Goal: Task Accomplishment & Management: Complete application form

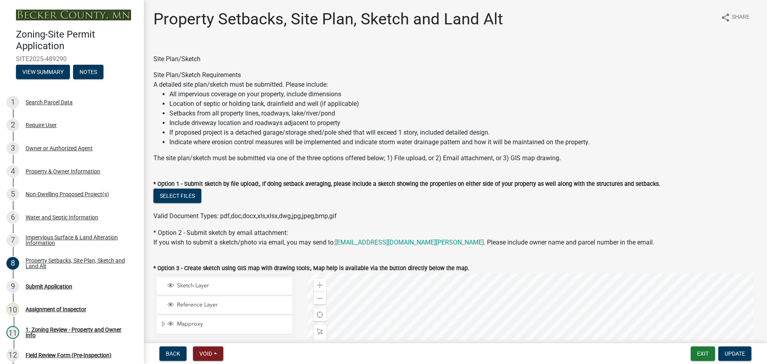
select select "d89fbfa0-1150-4954-b91c-9d482c9530a3"
select select "1b108c74-7388-45a4-b924-e1116e66e0ab"
select select "b56a4575-9846-47cf-8067-c59a4853da22"
select select "12f785fb-c378-4b18-841c-21c73dc99083"
select select "12da6293-5841-4f5c-bd92-3658833964cd"
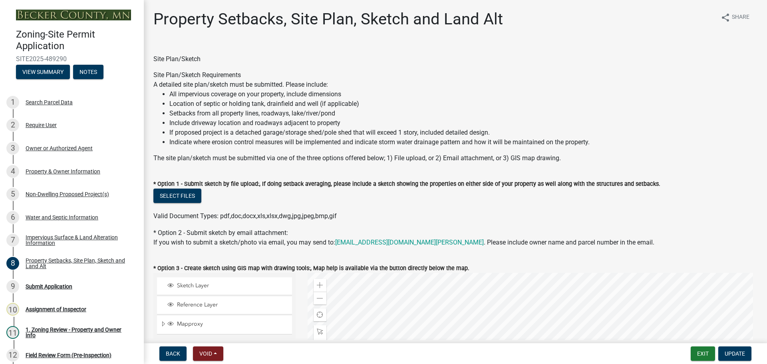
select select "27b2a8b4-abf6-463e-8c0c-7c5d2b4fe26f"
select select "28f6c7b2-2b88-4425-ae15-f67110f778a7"
select select "d61e3758-d187-40af-a435-5e09c3f3d509"
select select "c8b8ea71-7088-4e87-a493-7bc88cc2835b"
select select "133211ff-91ce-4a0a-9235-b48a7e2069a0"
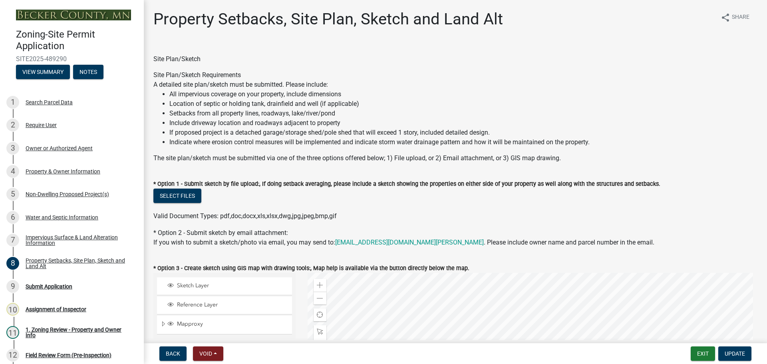
select select "4421853d-5e11-4b64-95ec-6c47066881cc"
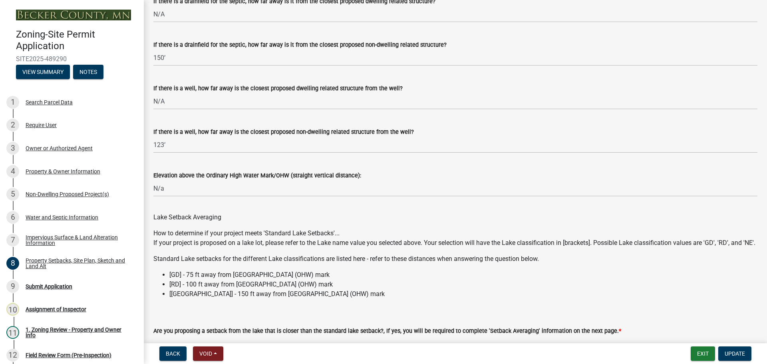
scroll to position [2148, 0]
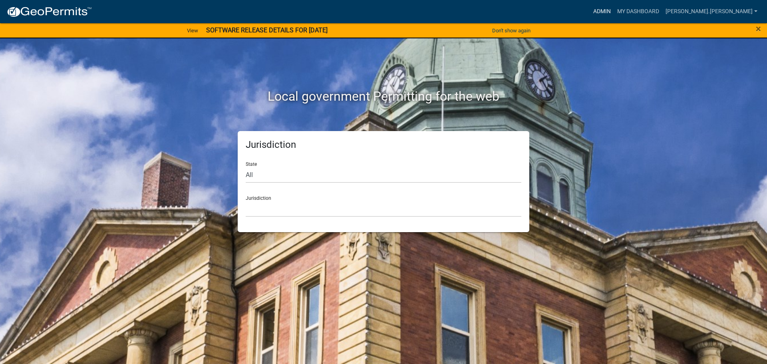
click at [614, 12] on link "Admin" at bounding box center [602, 11] width 24 height 15
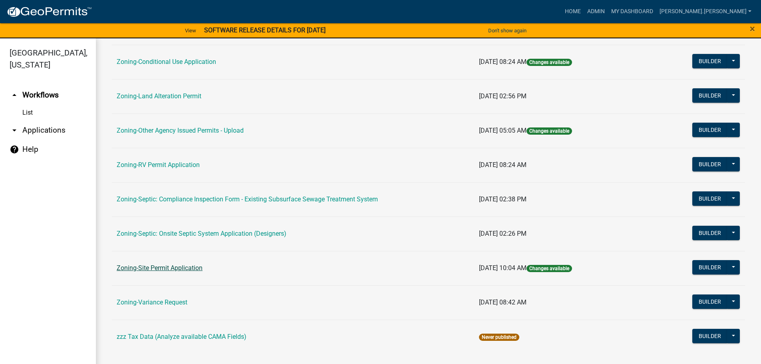
scroll to position [249, 0]
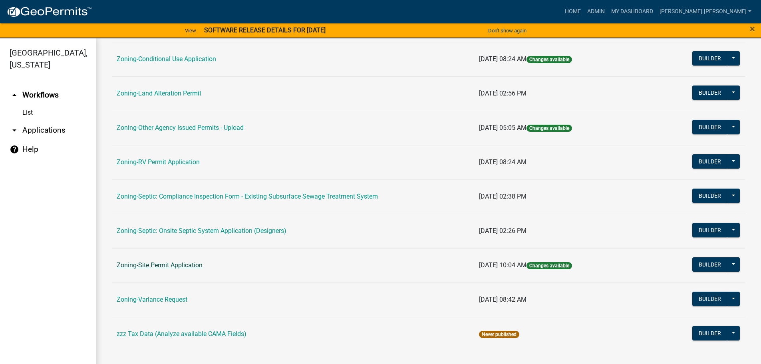
click at [179, 266] on link "Zoning-Site Permit Application" at bounding box center [160, 265] width 86 height 8
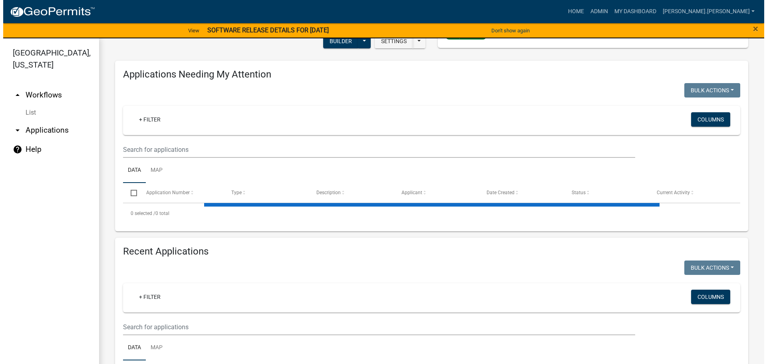
scroll to position [137, 0]
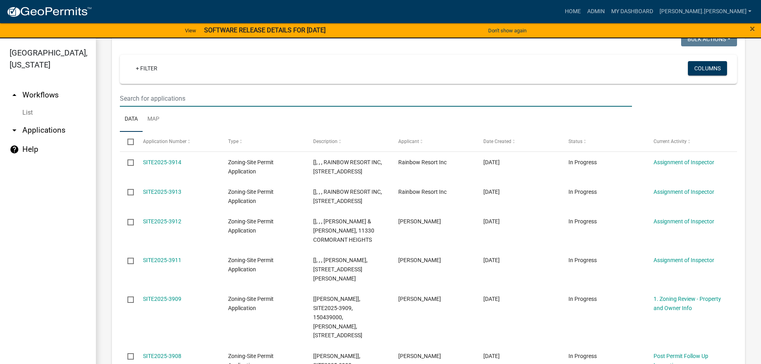
click at [194, 97] on input "text" at bounding box center [376, 98] width 512 height 16
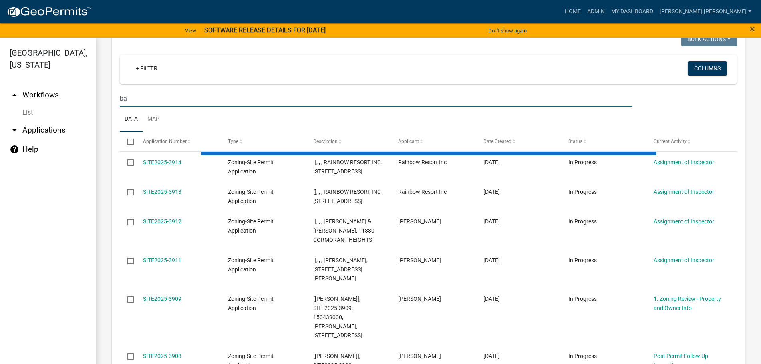
type input "b"
type input "32500"
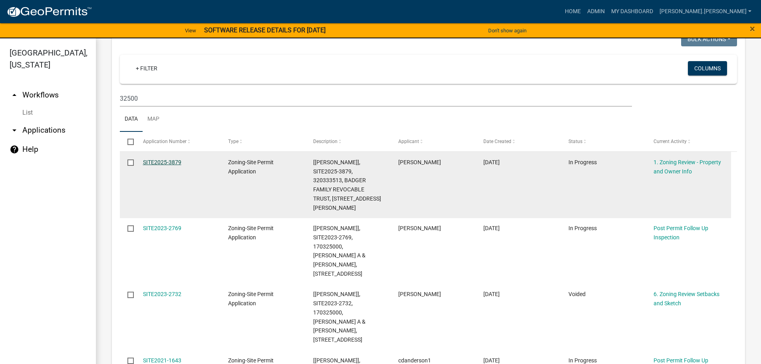
click at [172, 162] on link "SITE2025-3879" at bounding box center [162, 162] width 38 height 6
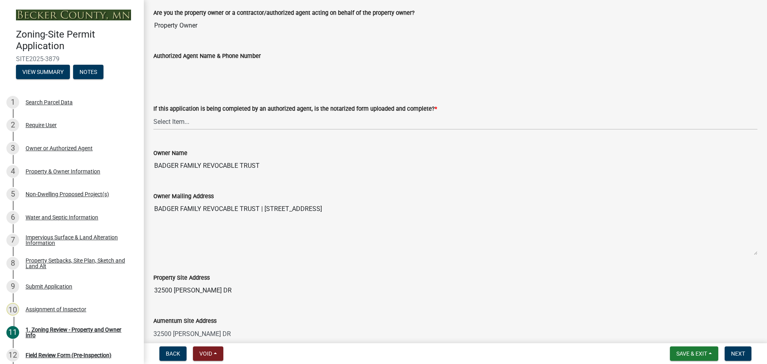
scroll to position [399, 0]
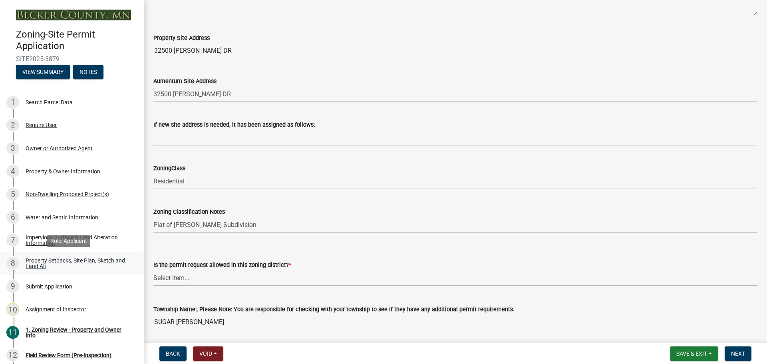
click at [95, 260] on div "Property Setbacks, Site Plan, Sketch and Land Alt" at bounding box center [78, 263] width 105 height 11
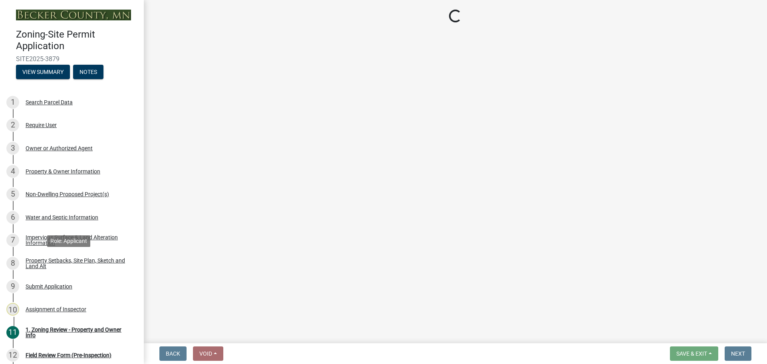
select select "7b13c63f-e699-4112-b373-98fbd28ec536"
select select "61e50a0f-d34a-406c-8f1e-40c7e543f5ce"
select select "b56a4575-9846-47cf-8067-c59a4853da22"
select select "b9185151-7fec-488a-a719-f11a93338dbd"
select select "e8ab2dc3-aa3f-46f3-9b4a-37eb25ad84af"
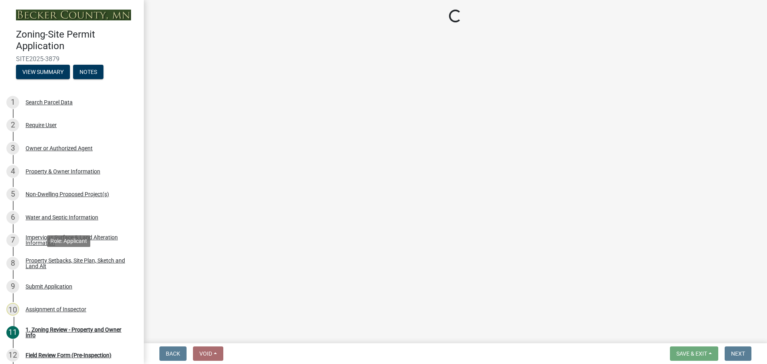
select select "5ad4ab64-b44e-481c-9000-9e5907aa74e1"
select select "d61e3758-d187-40af-a435-5e09c3f3d509"
select select "c8b8ea71-7088-4e87-a493-7bc88cc2835b"
select select "1418c7e3-4054-4b00-84b5-d09b9560f30a"
select select "19d13e65-c93d-443e-910a-7a17299544cc"
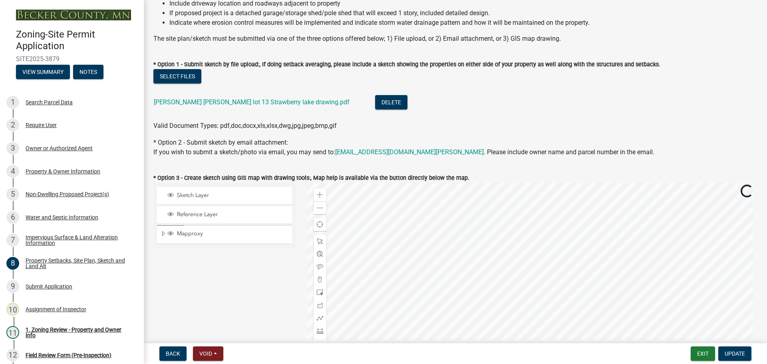
scroll to position [120, 0]
click at [66, 190] on div "5 Non-Dwelling Proposed Project(s)" at bounding box center [68, 194] width 125 height 13
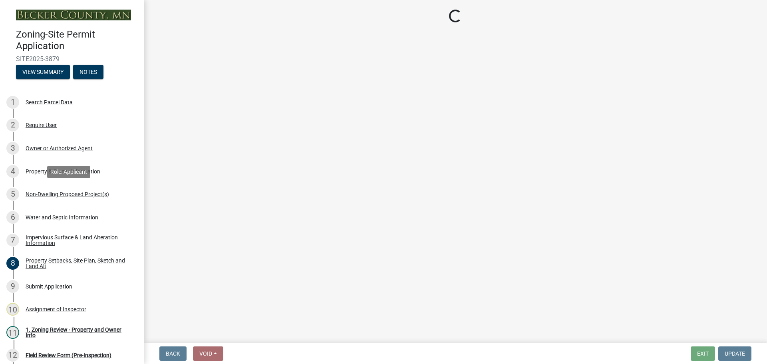
scroll to position [0, 0]
select select "6ced1b54-2913-4dbf-9776-23baa6524e46"
select select "3a2d96d3-fd69-4ed9-bae4-7a5aa03a7e58"
select select "cf118f3b-6469-426f-b247-8aeebfb0198d"
select select "ae391dbd-f41d-43ca-bdf1-092bd9136923"
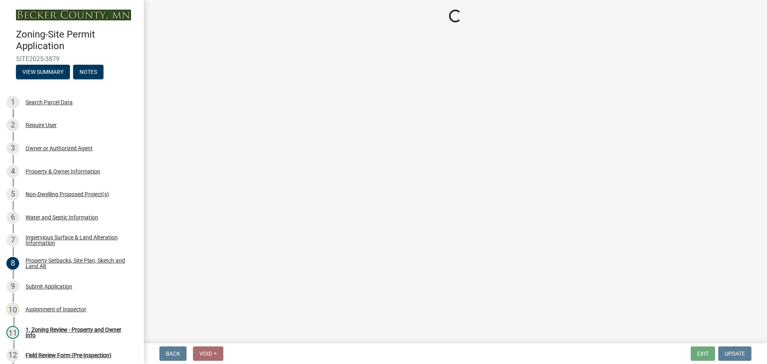
select select "258cbdbc-8629-455d-9fed-6a57bf82144e"
select select "00898f61-7ba8-49f3-9ca7-7e396e8a7c45"
select select "a9a8393f-3c28-47b8-b6d9-84c94641c3fc"
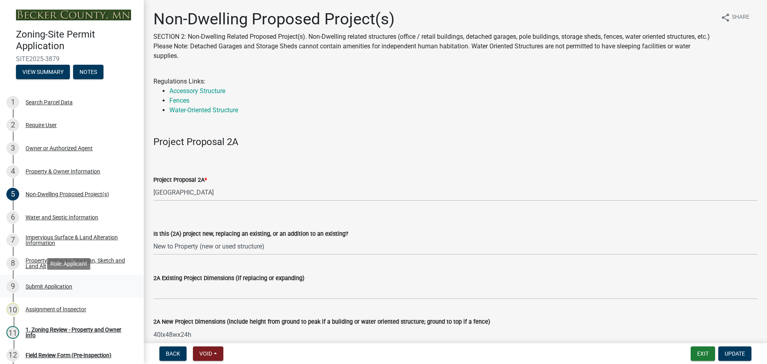
click at [38, 285] on div "Submit Application" at bounding box center [49, 286] width 47 height 6
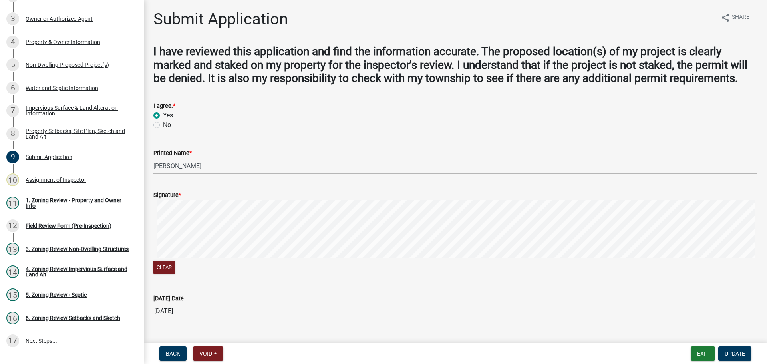
scroll to position [145, 0]
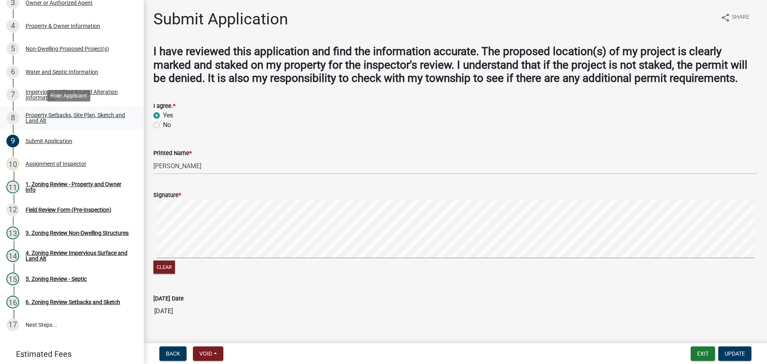
click at [49, 119] on div "Property Setbacks, Site Plan, Sketch and Land Alt" at bounding box center [78, 117] width 105 height 11
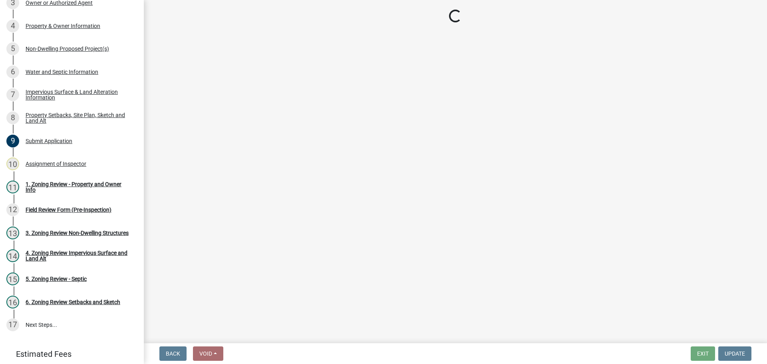
select select "7b13c63f-e699-4112-b373-98fbd28ec536"
select select "61e50a0f-d34a-406c-8f1e-40c7e543f5ce"
select select "b56a4575-9846-47cf-8067-c59a4853da22"
select select "b9185151-7fec-488a-a719-f11a93338dbd"
select select "e8ab2dc3-aa3f-46f3-9b4a-37eb25ad84af"
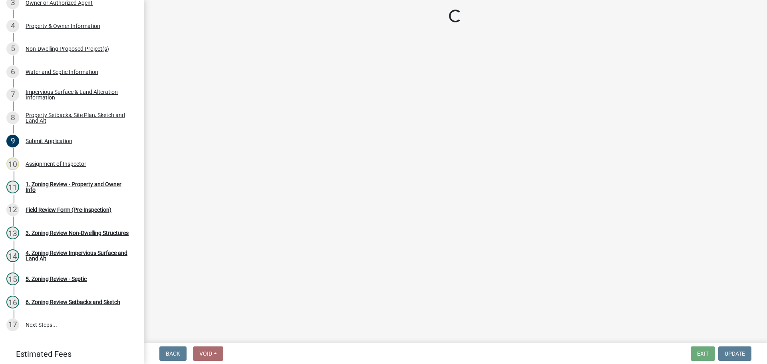
select select "5ad4ab64-b44e-481c-9000-9e5907aa74e1"
select select "d61e3758-d187-40af-a435-5e09c3f3d509"
select select "c8b8ea71-7088-4e87-a493-7bc88cc2835b"
select select "1418c7e3-4054-4b00-84b5-d09b9560f30a"
select select "19d13e65-c93d-443e-910a-7a17299544cc"
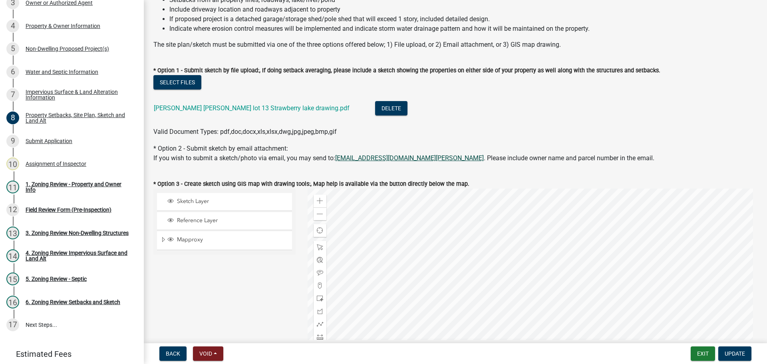
scroll to position [160, 0]
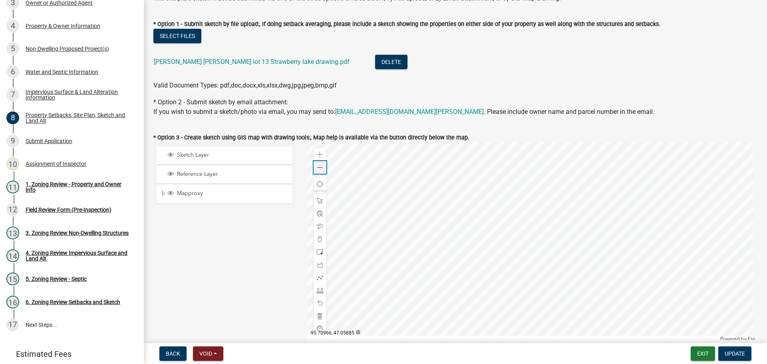
click at [321, 165] on span at bounding box center [320, 167] width 6 height 6
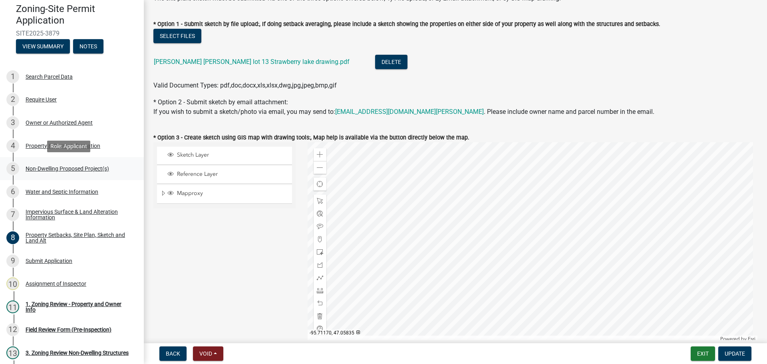
click at [65, 169] on div "Non-Dwelling Proposed Project(s)" at bounding box center [67, 169] width 83 height 6
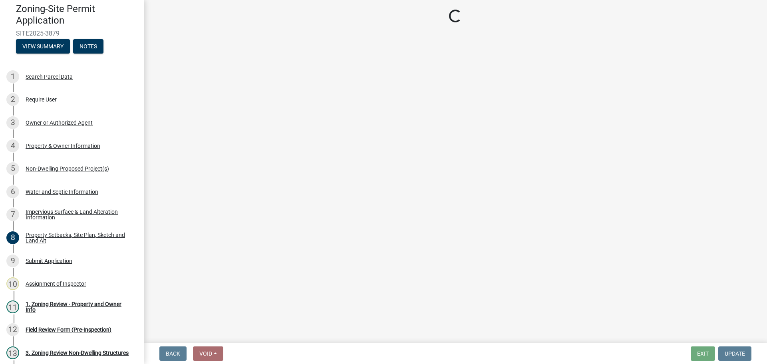
select select "6ced1b54-2913-4dbf-9776-23baa6524e46"
select select "3a2d96d3-fd69-4ed9-bae4-7a5aa03a7e58"
select select "cf118f3b-6469-426f-b247-8aeebfb0198d"
select select "ae391dbd-f41d-43ca-bdf1-092bd9136923"
select select "258cbdbc-8629-455d-9fed-6a57bf82144e"
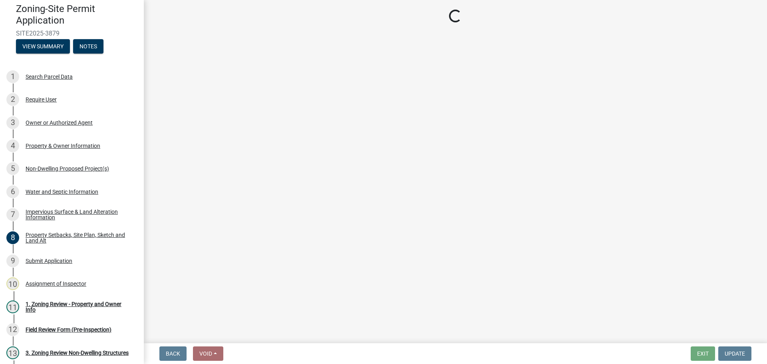
select select "00898f61-7ba8-49f3-9ca7-7e396e8a7c45"
select select "a9a8393f-3c28-47b8-b6d9-84c94641c3fc"
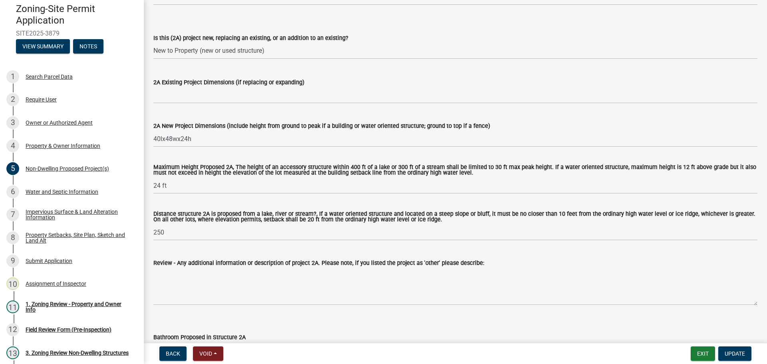
scroll to position [200, 0]
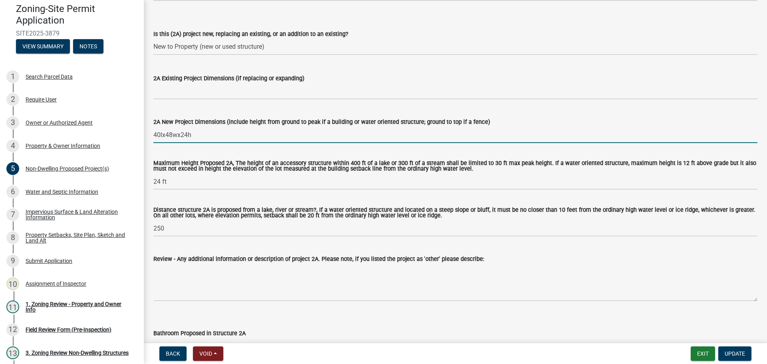
click at [172, 135] on input "40lx48wx24h" at bounding box center [455, 135] width 604 height 16
type input "40lx64wx24h"
click at [739, 357] on button "Update" at bounding box center [734, 353] width 33 height 14
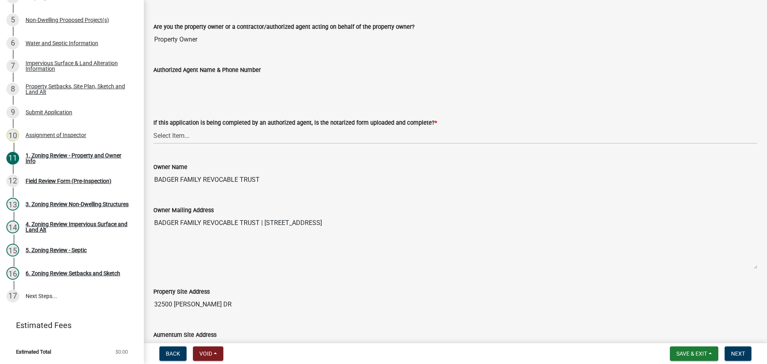
scroll to position [160, 0]
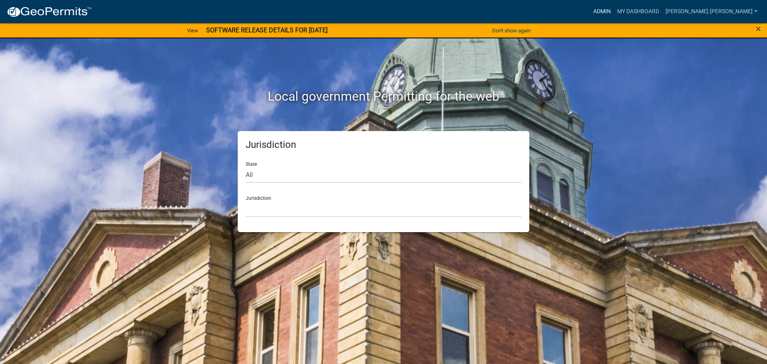
click at [614, 11] on link "Admin" at bounding box center [602, 11] width 24 height 15
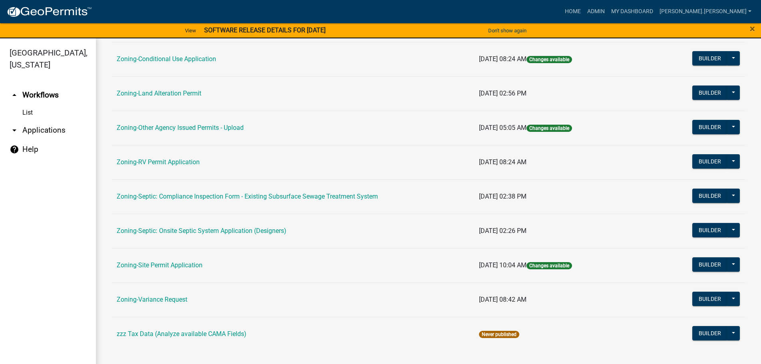
scroll to position [10, 0]
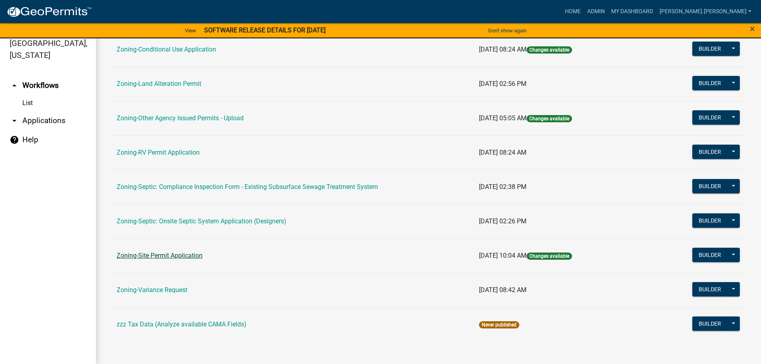
click at [161, 256] on link "Zoning-Site Permit Application" at bounding box center [160, 256] width 86 height 8
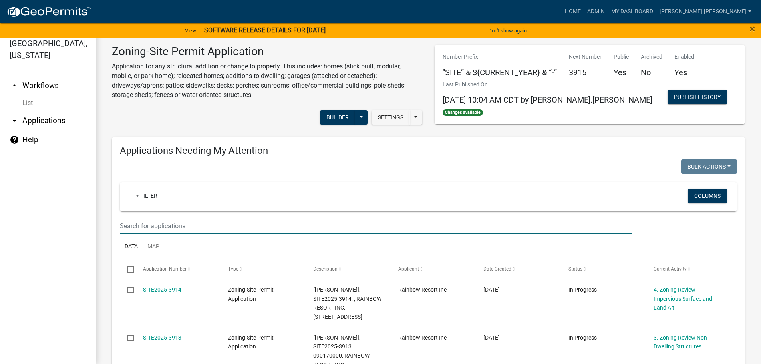
click at [188, 230] on input "text" at bounding box center [376, 226] width 512 height 16
type input "ymca"
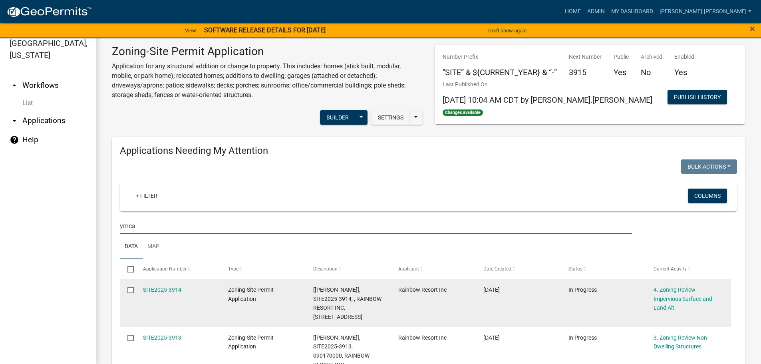
scroll to position [160, 0]
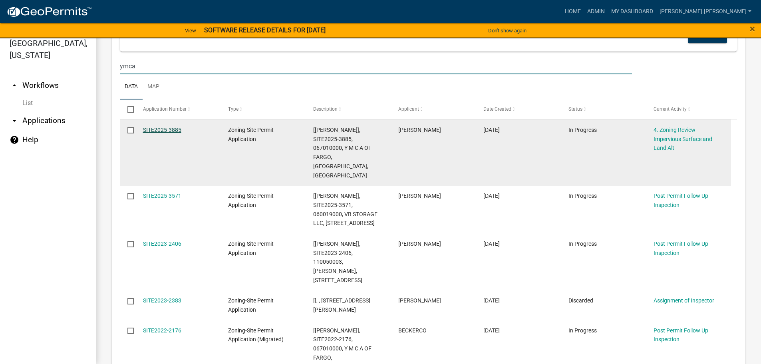
click at [152, 131] on link "SITE2025-3885" at bounding box center [162, 130] width 38 height 6
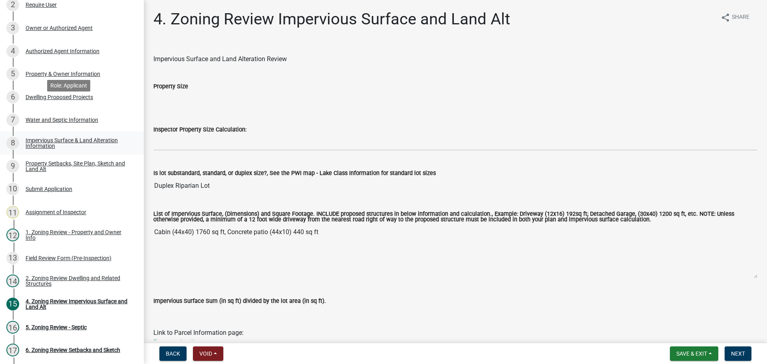
scroll to position [160, 0]
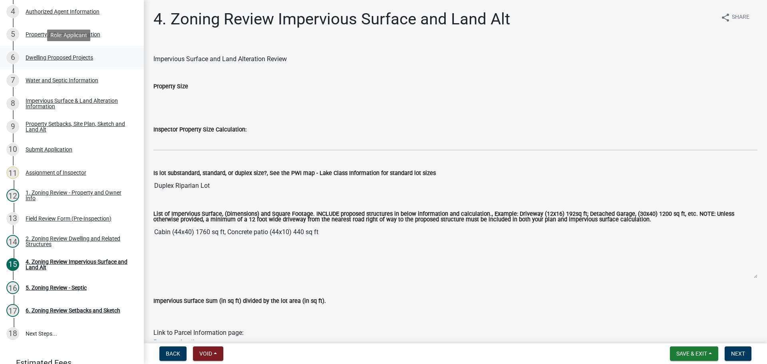
click at [77, 59] on div "Dwelling Proposed Projects" at bounding box center [59, 58] width 67 height 6
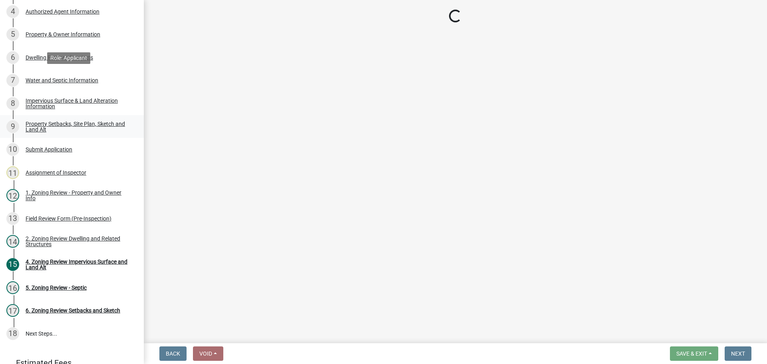
select select "5b8abcc6-67f7-49fb-8f25-c295ccc2b339"
select select "ba56d9f6-ced5-4c38-bdcc-33bfa85ac6de"
select select "4f5e2784-8c40-49a3-b0e9-8f1a3cbab4f4"
select select "ebb33175-329d-4f8e-9ee0-a71ca57f3362"
select select "11c1c089-3b44-43c0-9549-3c9eeea2451f"
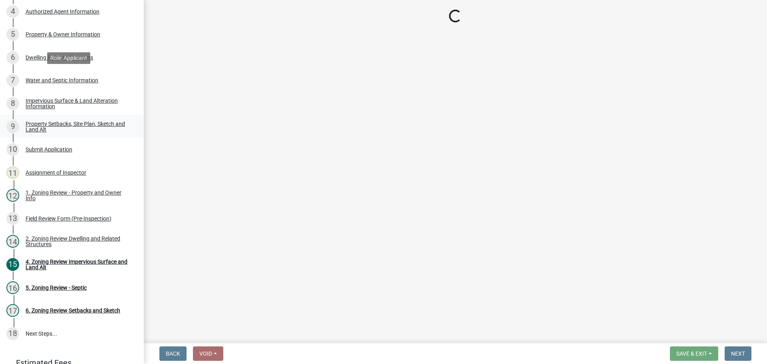
select select "0ceb8b90-6e92-4b1f-be25-acba4c819eff"
select select "ab9119d1-7da9-49c4-9fac-8c142204c89d"
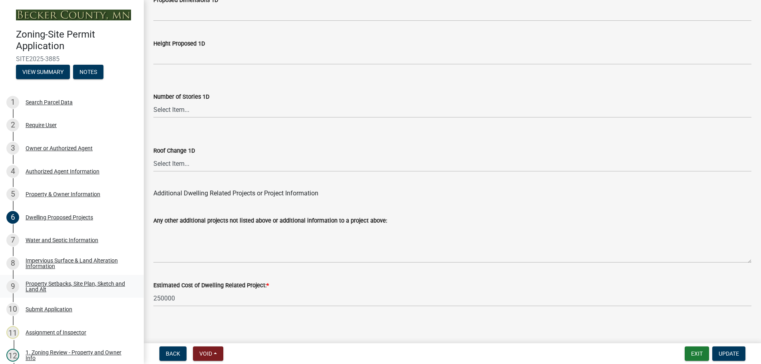
scroll to position [1914, 0]
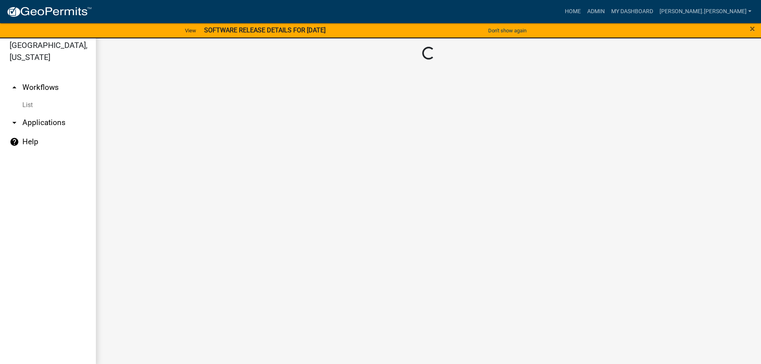
scroll to position [10, 0]
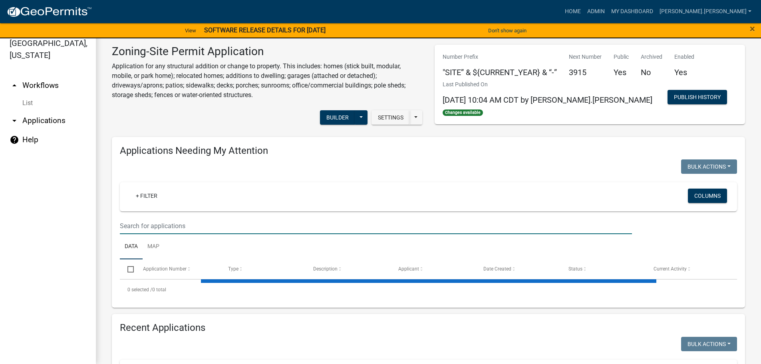
click at [292, 223] on input "text" at bounding box center [376, 226] width 512 height 16
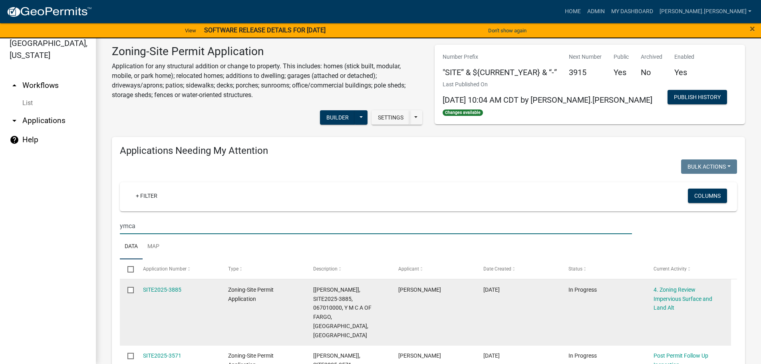
type input "ymca"
click at [162, 285] on div "SITE2025-3885" at bounding box center [178, 289] width 70 height 9
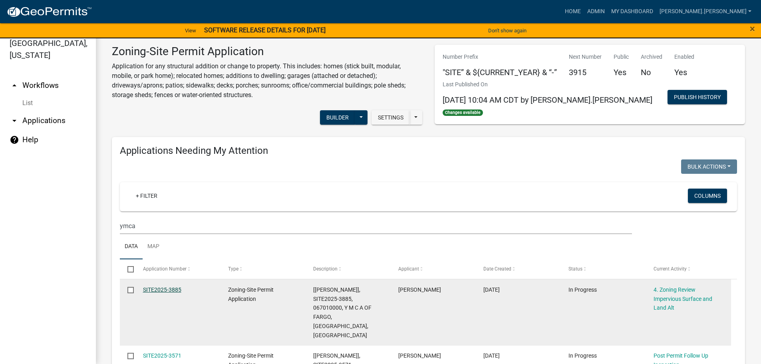
drag, startPoint x: 168, startPoint y: 294, endPoint x: 170, endPoint y: 290, distance: 4.2
click at [169, 294] on datatable-body-cell "SITE2025-3885" at bounding box center [177, 312] width 85 height 66
click at [170, 290] on link "SITE2025-3885" at bounding box center [162, 289] width 38 height 6
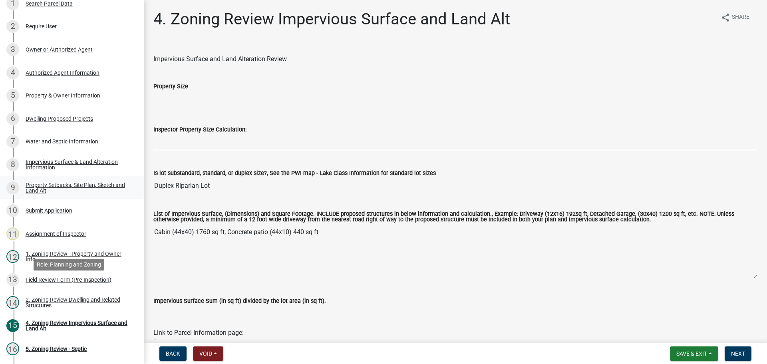
scroll to position [95, 0]
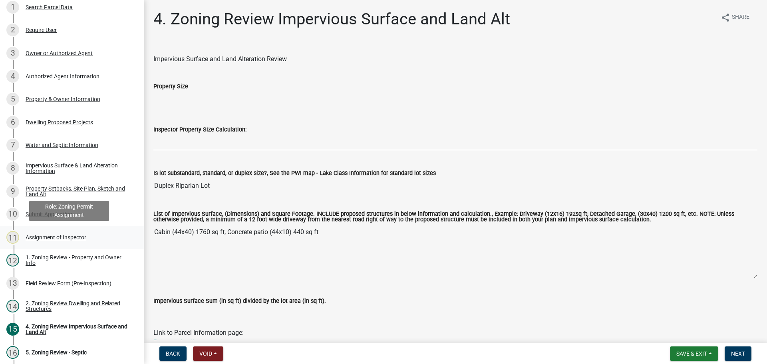
click at [39, 238] on div "Assignment of Inspector" at bounding box center [56, 237] width 61 height 6
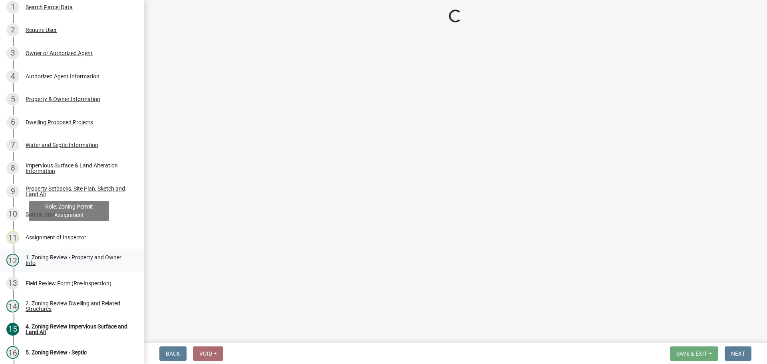
select select "ebd8400e-d8d5-49f8-911f-e671eb76408a"
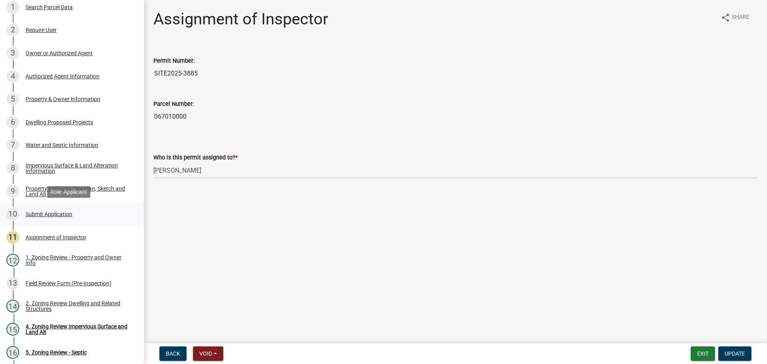
click at [54, 216] on div "Submit Application" at bounding box center [49, 214] width 47 height 6
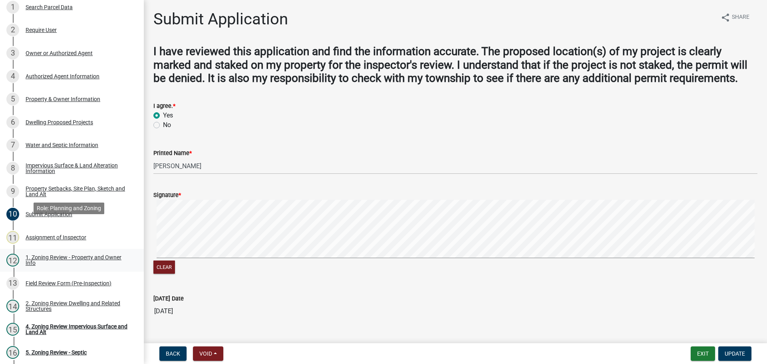
scroll to position [175, 0]
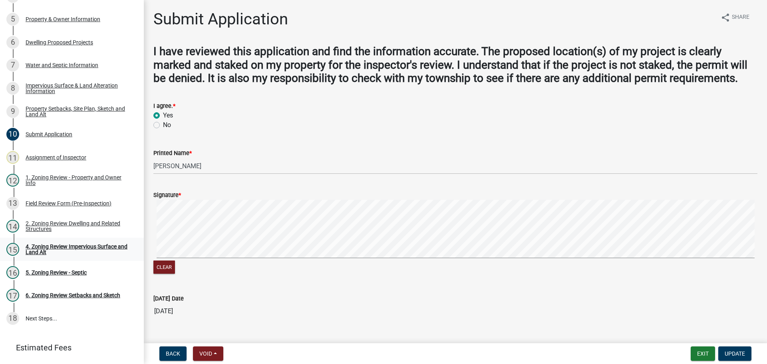
click at [85, 250] on div "4. Zoning Review Impervious Surface and Land Alt" at bounding box center [78, 249] width 105 height 11
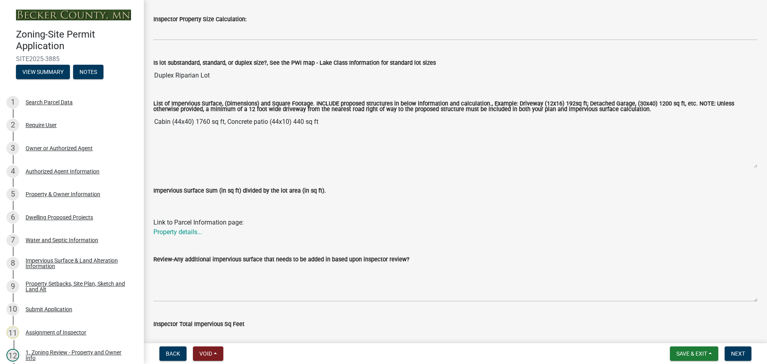
scroll to position [251, 0]
